Goal: Information Seeking & Learning: Learn about a topic

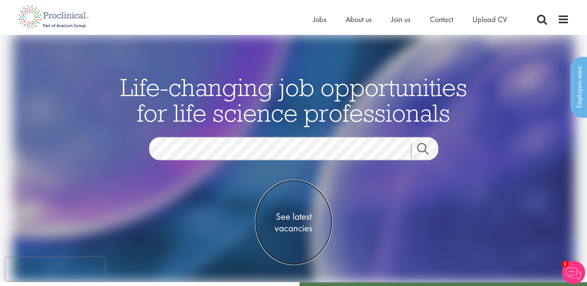
click at [295, 216] on span "See latest vacancies" at bounding box center [294, 222] width 78 height 23
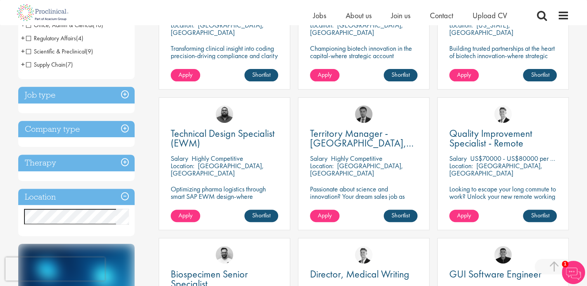
scroll to position [223, 0]
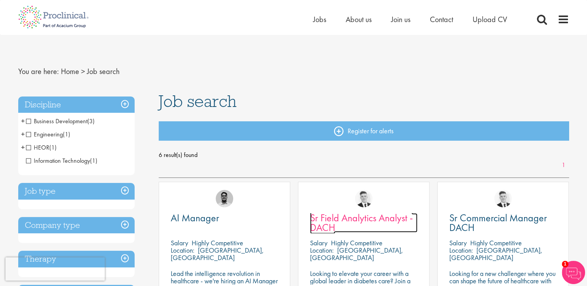
click at [345, 220] on span "Sr Field Analytics Analyst - DACH" at bounding box center [361, 222] width 103 height 23
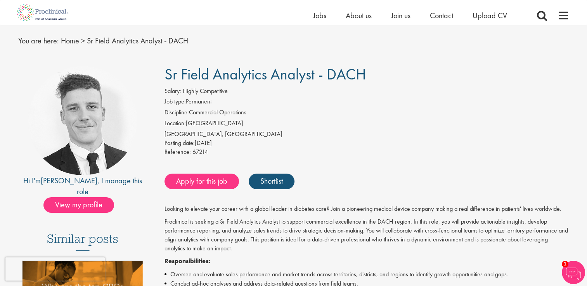
scroll to position [16, 0]
